Goal: Task Accomplishment & Management: Manage account settings

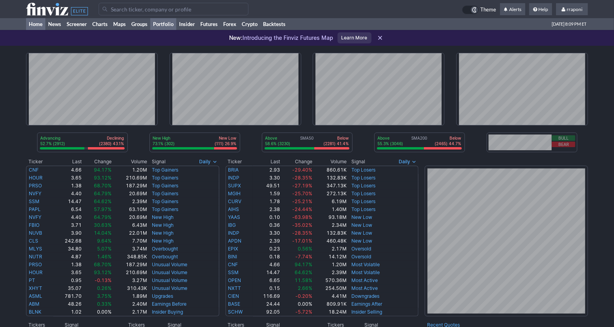
click at [168, 24] on link "Portfolio" at bounding box center [163, 24] width 26 height 12
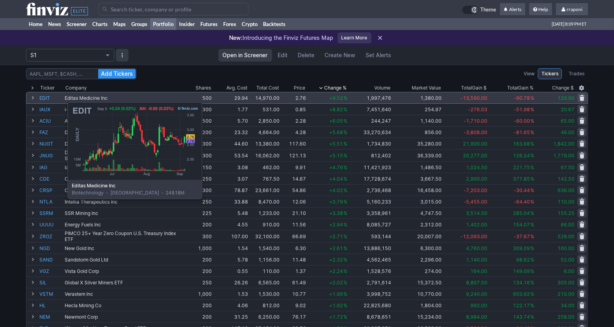
click at [48, 98] on link "EDIT" at bounding box center [51, 97] width 24 height 11
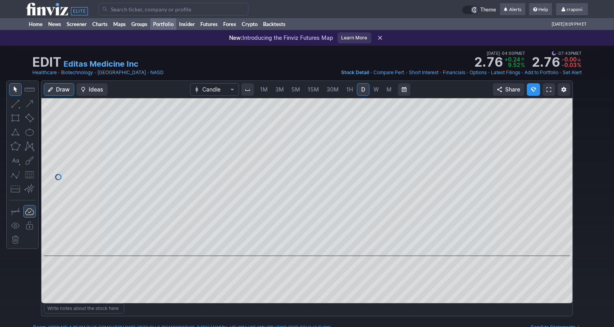
click at [175, 28] on link "Portfolio" at bounding box center [163, 24] width 26 height 12
